Goal: Transaction & Acquisition: Obtain resource

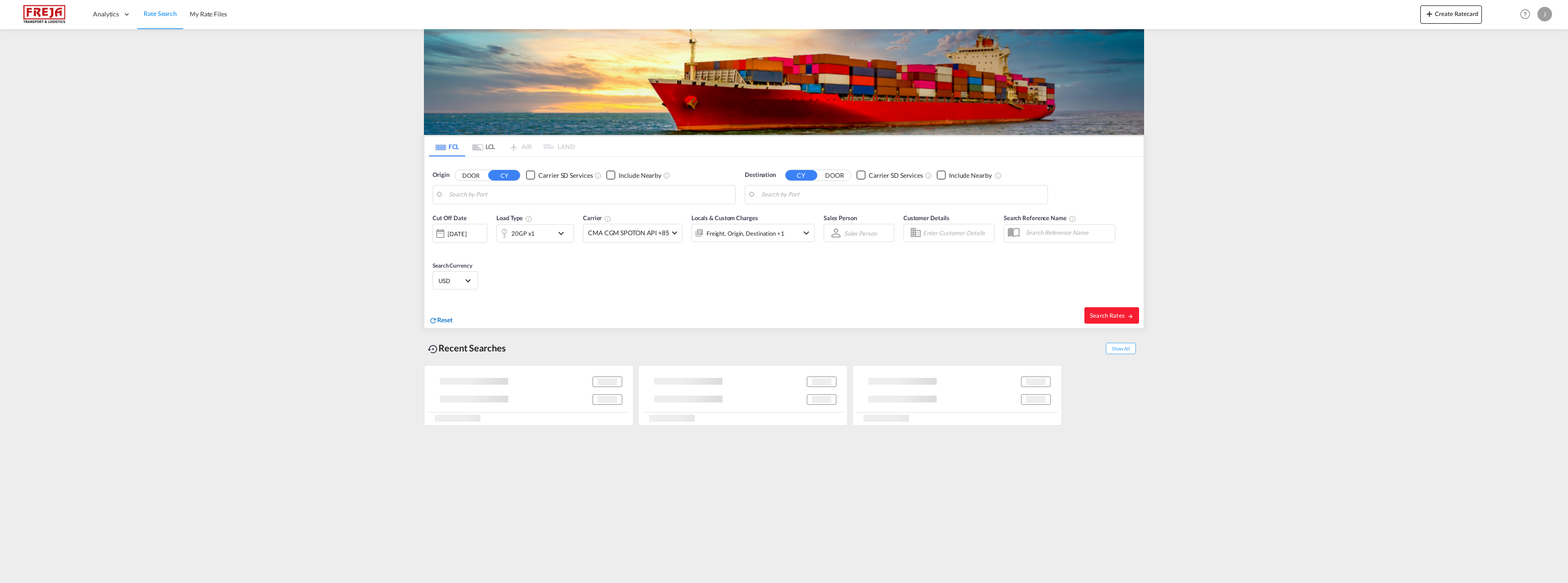
click at [444, 321] on span "Reset" at bounding box center [444, 319] width 16 height 7
type input "[GEOGRAPHIC_DATA], NOKRS"
type input "Faridabad,,HR, INFBE"
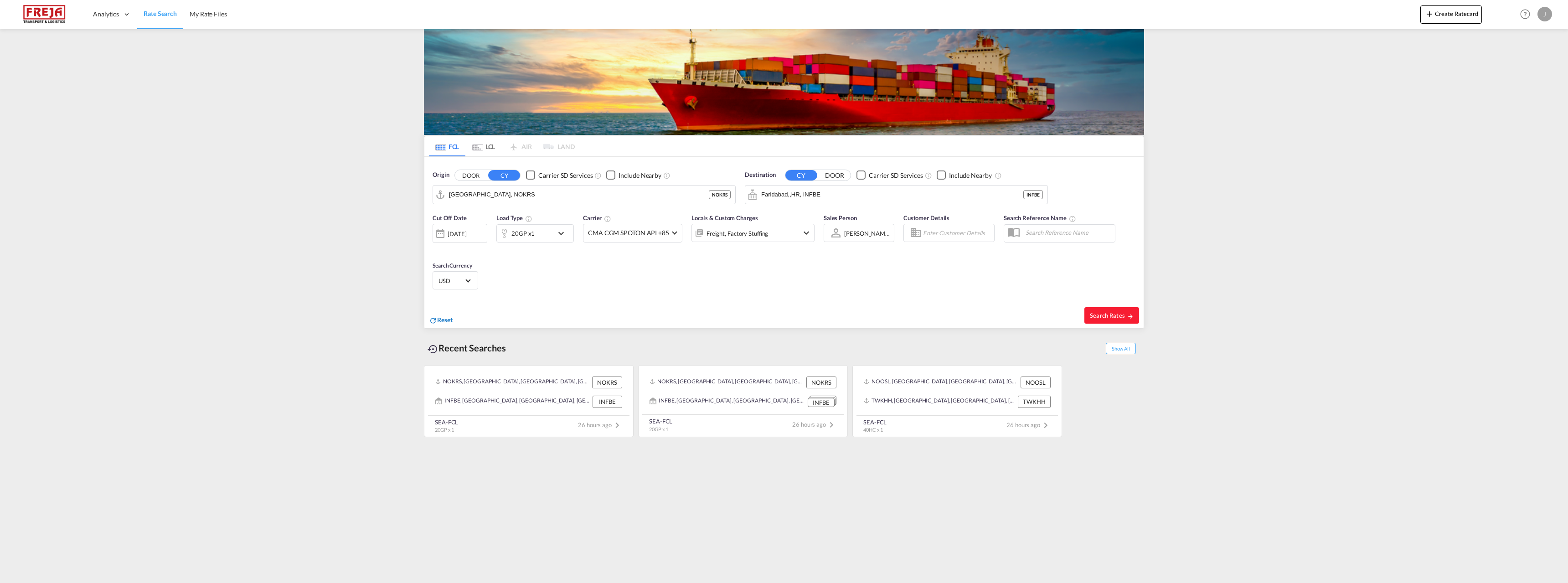
click at [444, 319] on span "Reset" at bounding box center [444, 319] width 16 height 7
click at [522, 197] on body "Analytics Reports Dashboard Rate Search My Rate Files Analytics" at bounding box center [784, 292] width 1568 height 583
click at [505, 212] on div "[PERSON_NAME] ansand Norway NOKRS" at bounding box center [519, 220] width 173 height 27
type input "[GEOGRAPHIC_DATA], NOKRS"
click at [828, 196] on body "Analytics Reports Dashboard Rate Search My Rate Files Analytics" at bounding box center [784, 292] width 1568 height 583
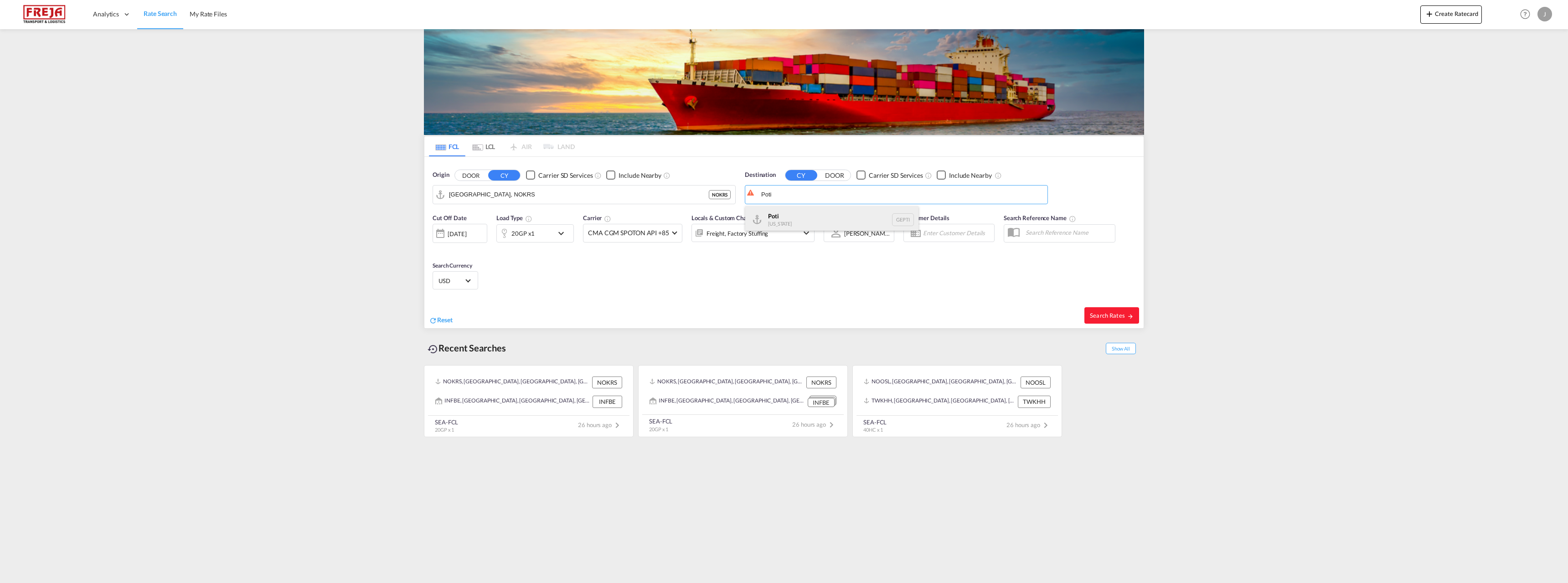
click at [812, 212] on div "Poti [US_STATE] GEPTI" at bounding box center [832, 220] width 173 height 27
type input "Poti, GEPTI"
click at [559, 233] on md-icon "icon-chevron-down" at bounding box center [563, 233] width 16 height 11
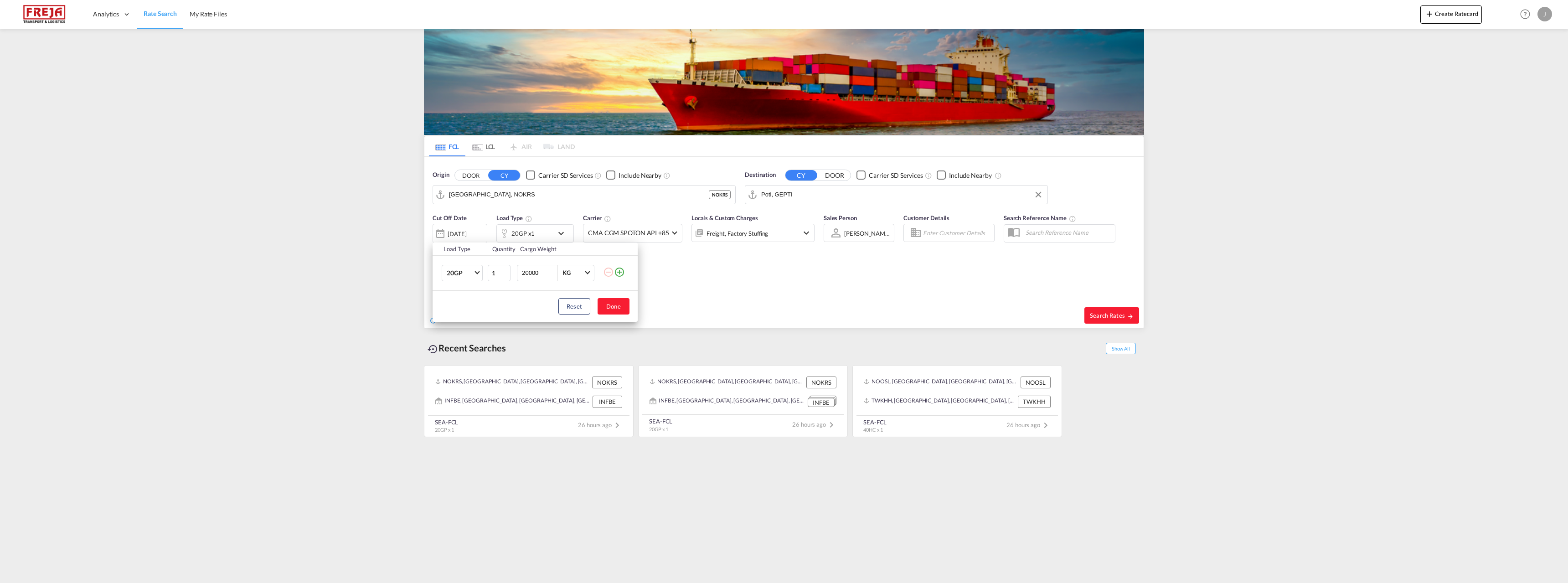
click at [527, 273] on input "20000" at bounding box center [539, 273] width 37 height 16
type input "26000"
click at [608, 306] on button "Done" at bounding box center [613, 306] width 32 height 16
click at [467, 235] on div "[DATE]" at bounding box center [457, 234] width 19 height 8
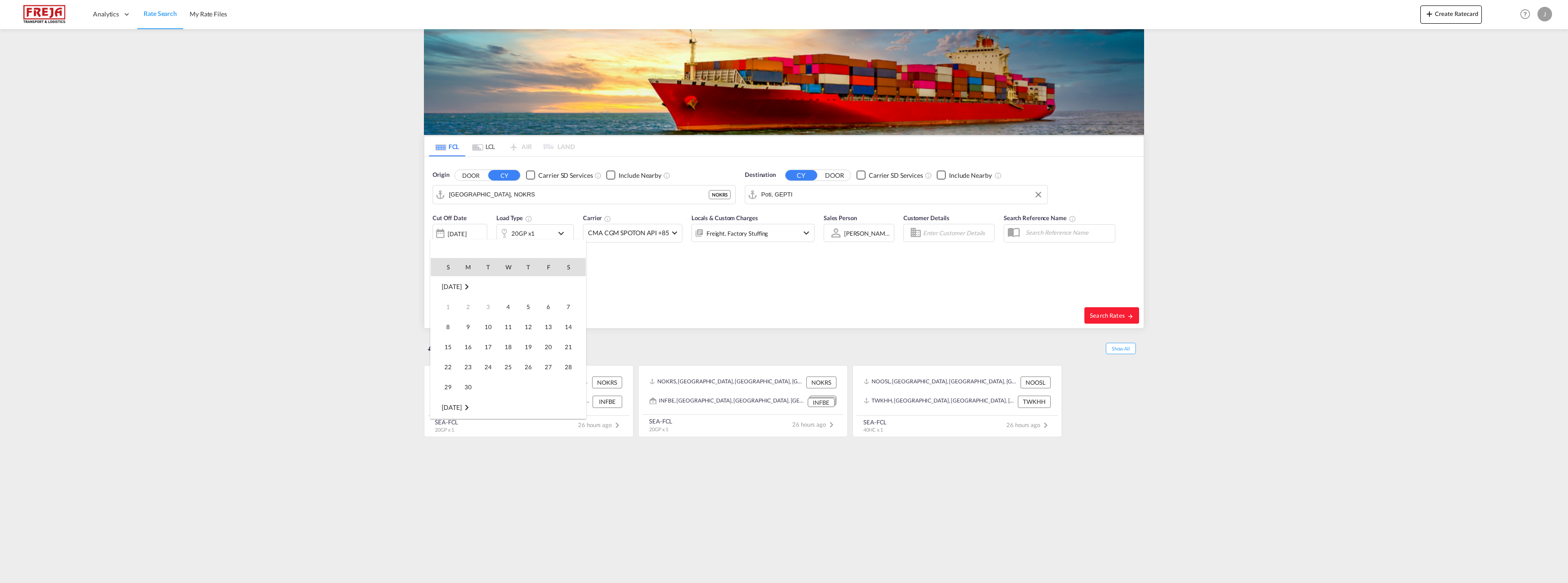
scroll to position [363, 0]
click at [489, 323] on span "9" at bounding box center [488, 327] width 18 height 18
click at [1113, 312] on span "Search Rates" at bounding box center [1112, 315] width 44 height 7
type input "NOKRS to GEPTI / [DATE]"
